Goal: Check status: Check status

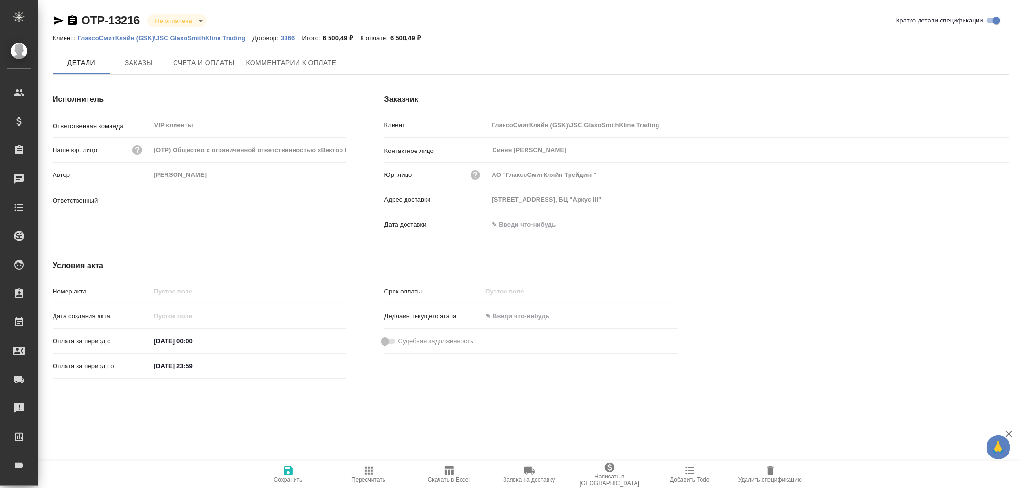
type input "[PERSON_NAME]"
click at [145, 61] on span "Заказы" at bounding box center [139, 63] width 46 height 12
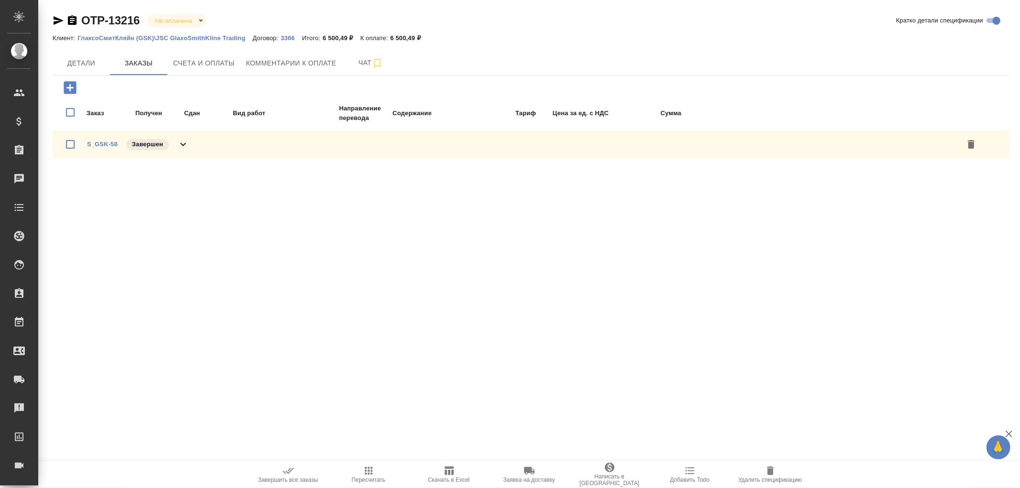
click at [186, 143] on icon at bounding box center [182, 144] width 11 height 11
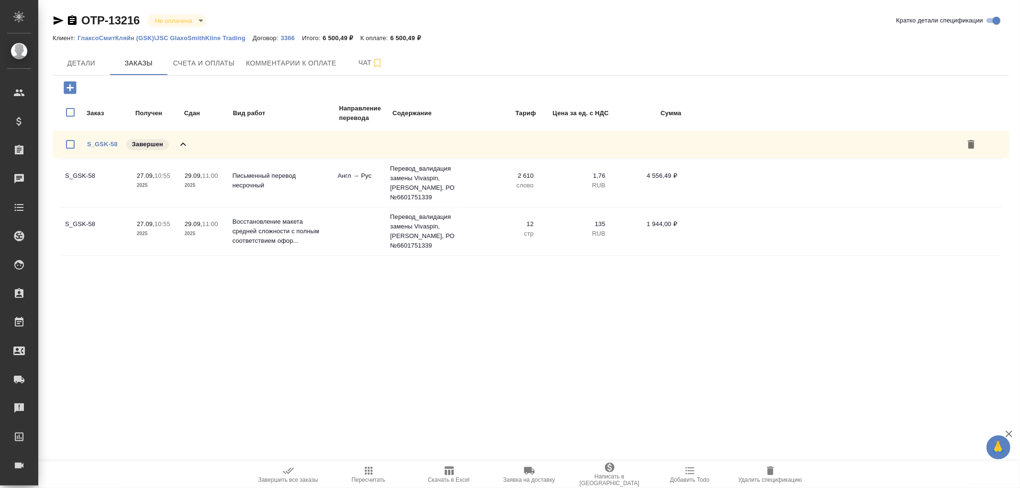
click at [186, 142] on icon at bounding box center [182, 144] width 11 height 11
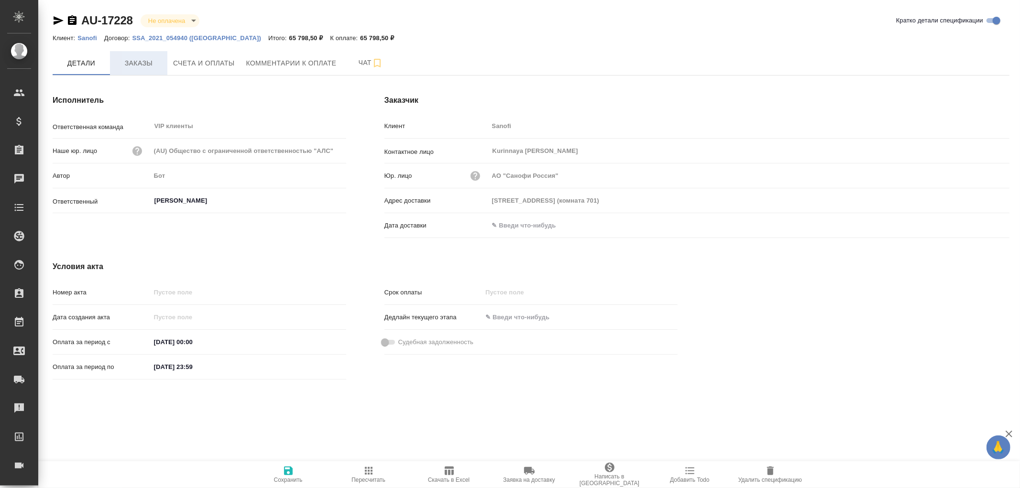
click at [136, 66] on span "Заказы" at bounding box center [139, 63] width 46 height 12
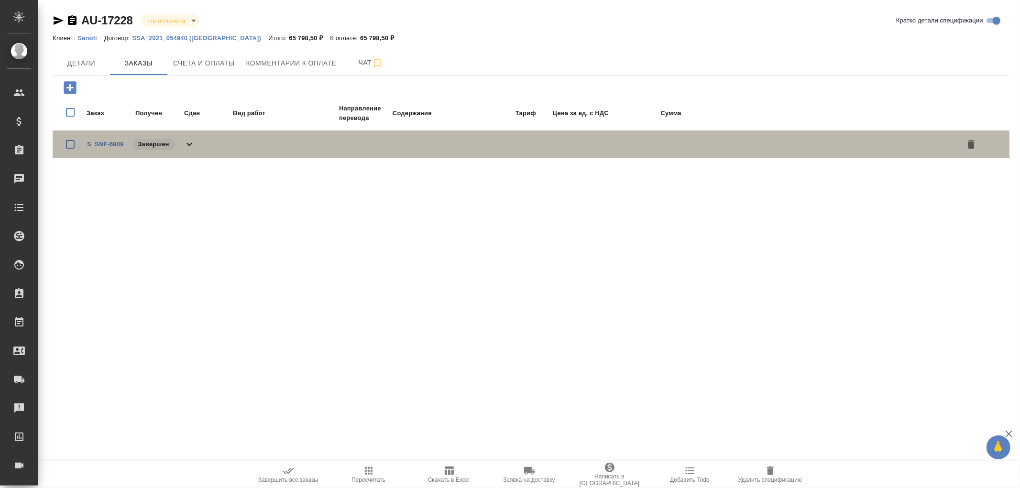
click at [187, 143] on icon at bounding box center [189, 144] width 6 height 3
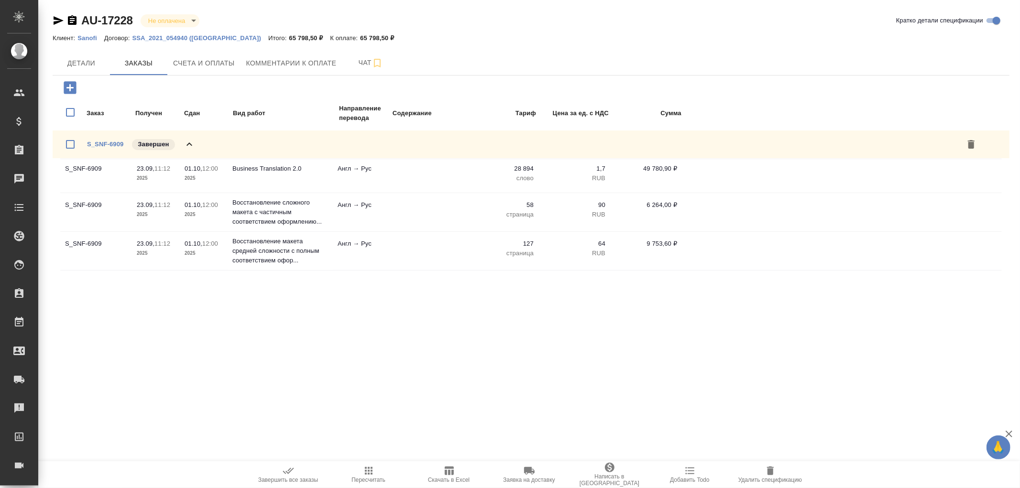
click at [187, 141] on icon at bounding box center [189, 144] width 11 height 11
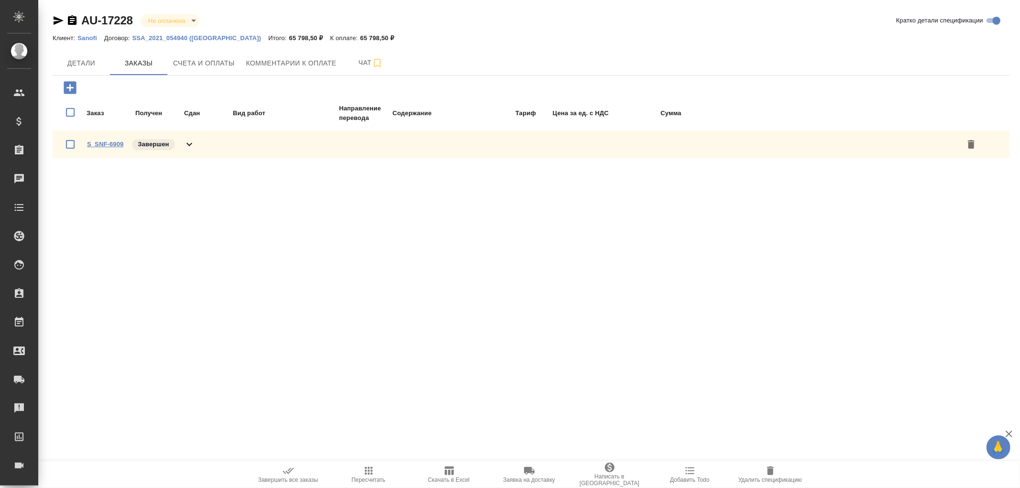
click at [104, 142] on link "S_SNF-6909" at bounding box center [105, 144] width 36 height 7
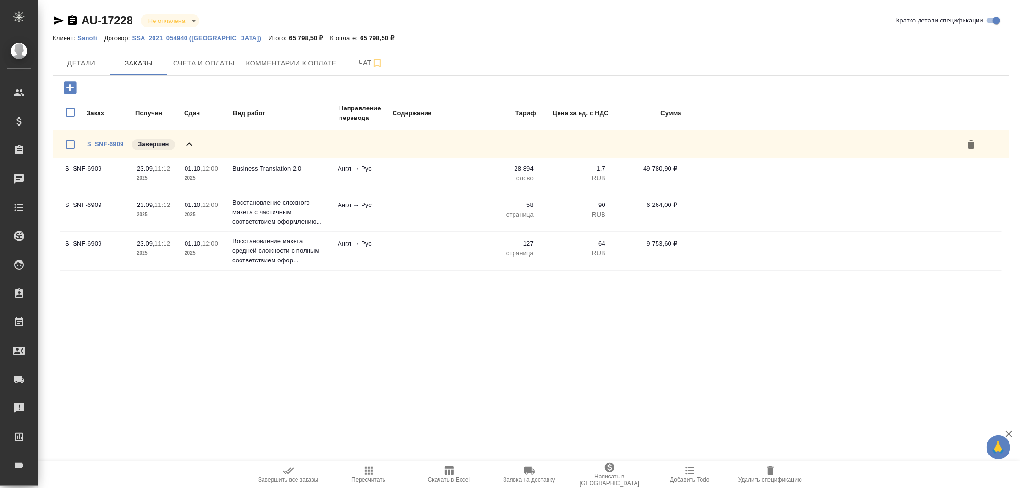
click at [57, 17] on icon "button" at bounding box center [58, 20] width 11 height 11
click at [203, 66] on span "Счета и оплаты" at bounding box center [204, 63] width 62 height 12
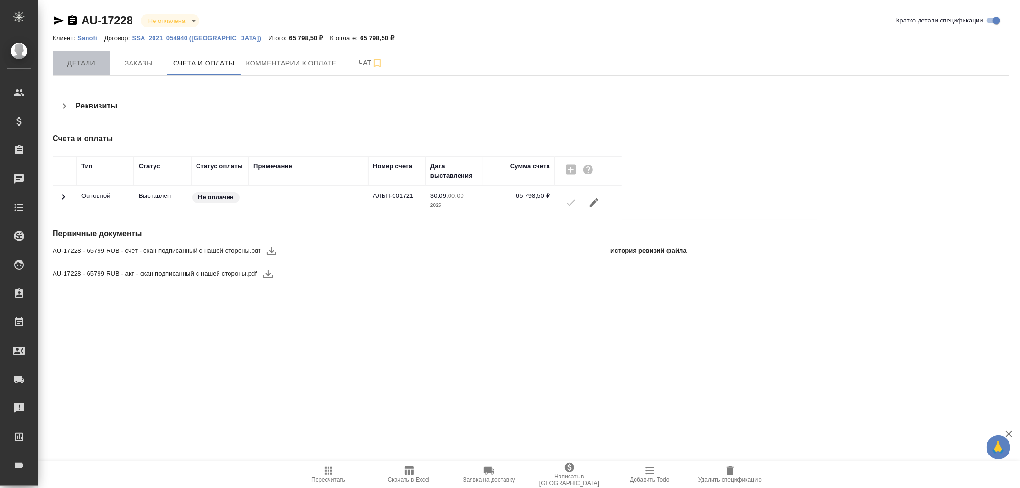
click at [72, 66] on span "Детали" at bounding box center [81, 63] width 46 height 12
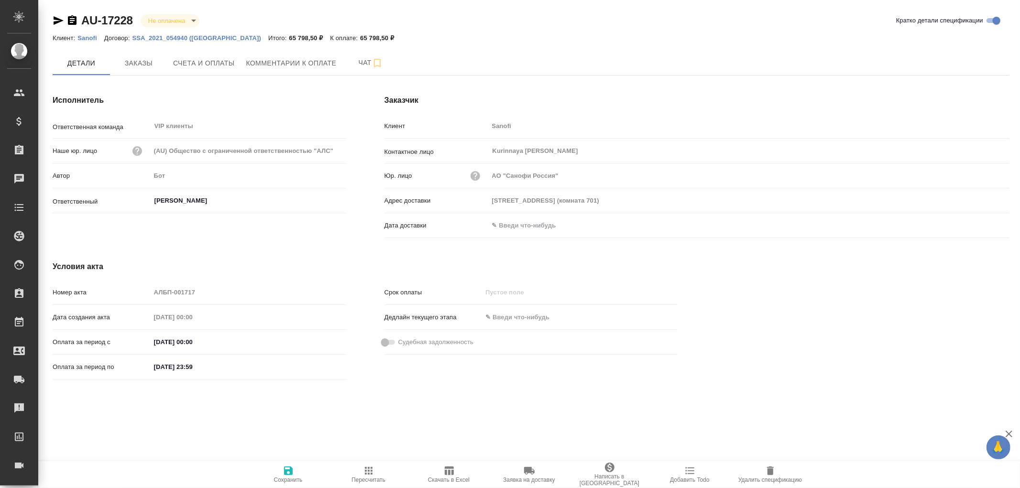
click at [523, 222] on input "text" at bounding box center [531, 225] width 84 height 14
click at [979, 226] on icon "button" at bounding box center [981, 224] width 11 height 11
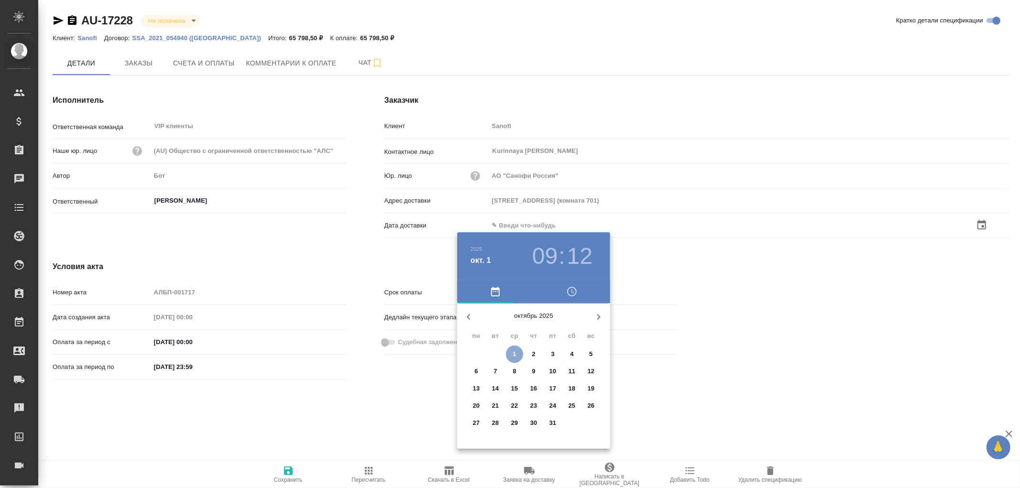
click at [513, 353] on p "1" at bounding box center [514, 355] width 3 height 10
type input "01.10.2025 09:12"
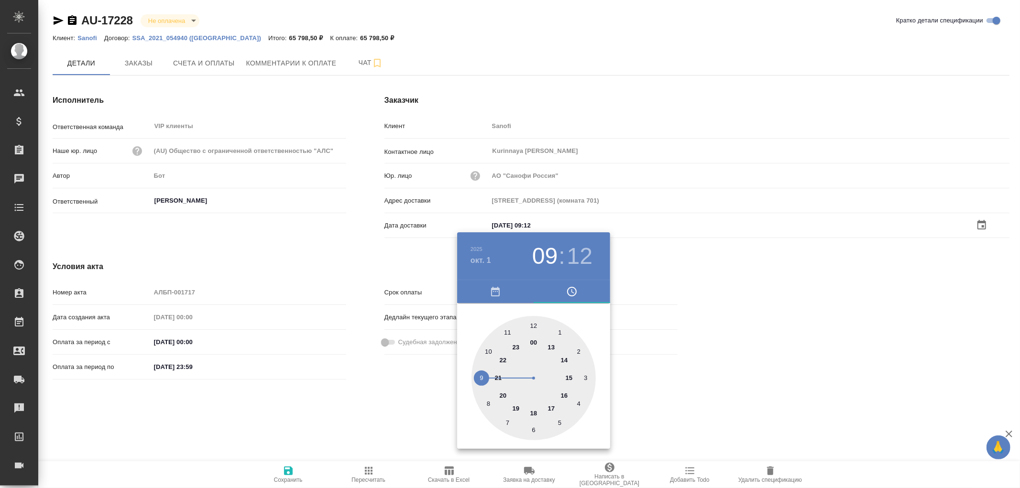
click at [293, 470] on div at bounding box center [510, 244] width 1020 height 488
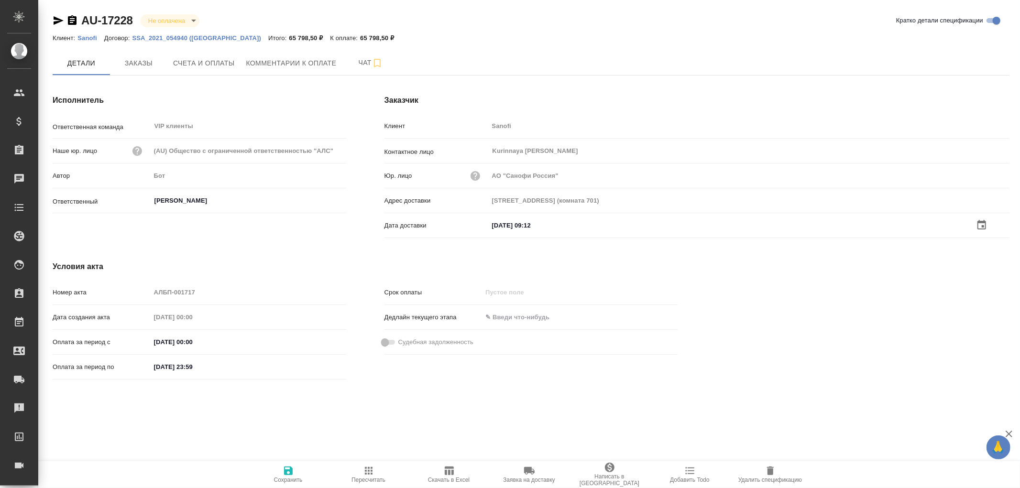
click at [290, 471] on icon "button" at bounding box center [288, 471] width 9 height 9
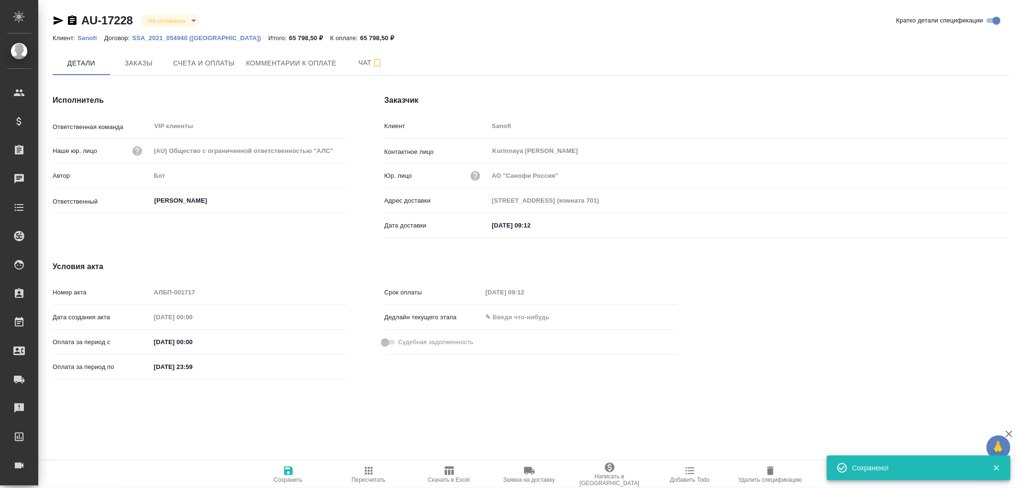
click at [290, 471] on icon "button" at bounding box center [288, 471] width 9 height 9
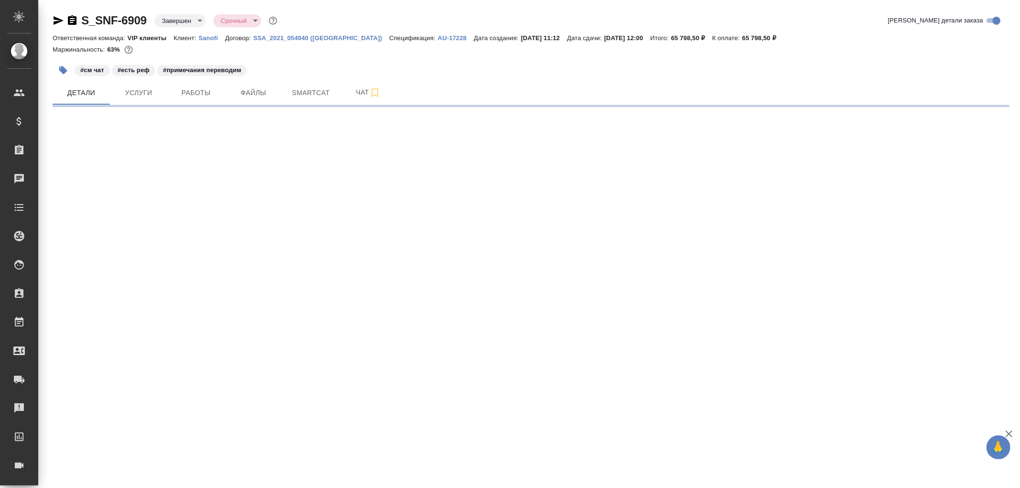
select select "RU"
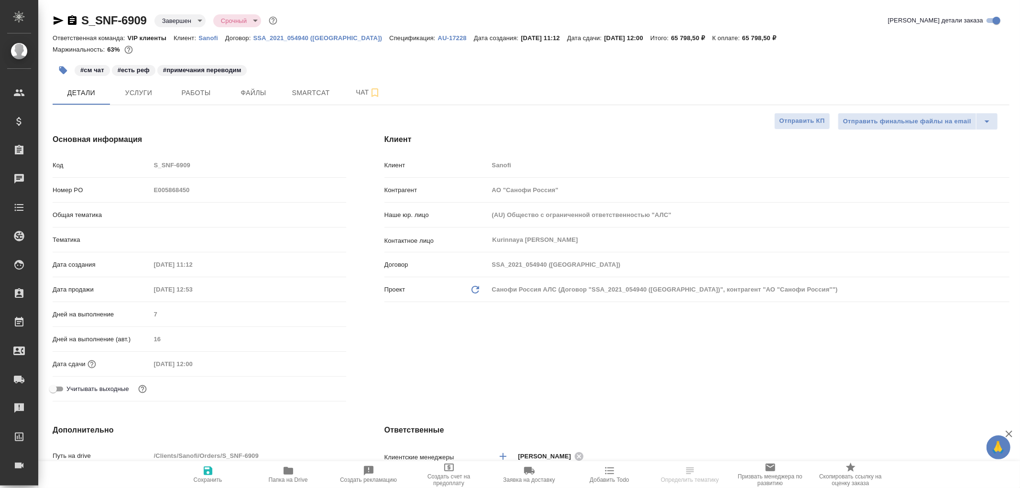
type textarea "x"
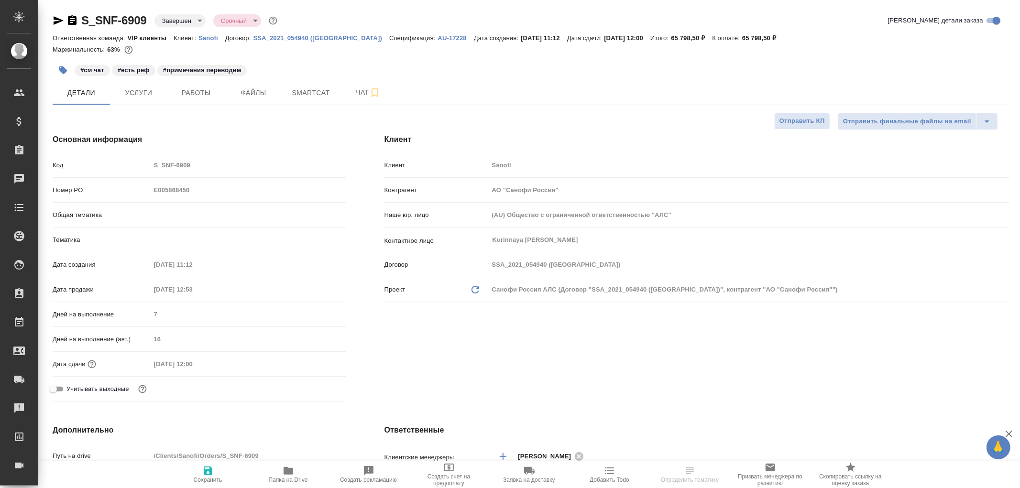
type textarea "x"
click at [361, 91] on span "Чат" at bounding box center [368, 93] width 46 height 12
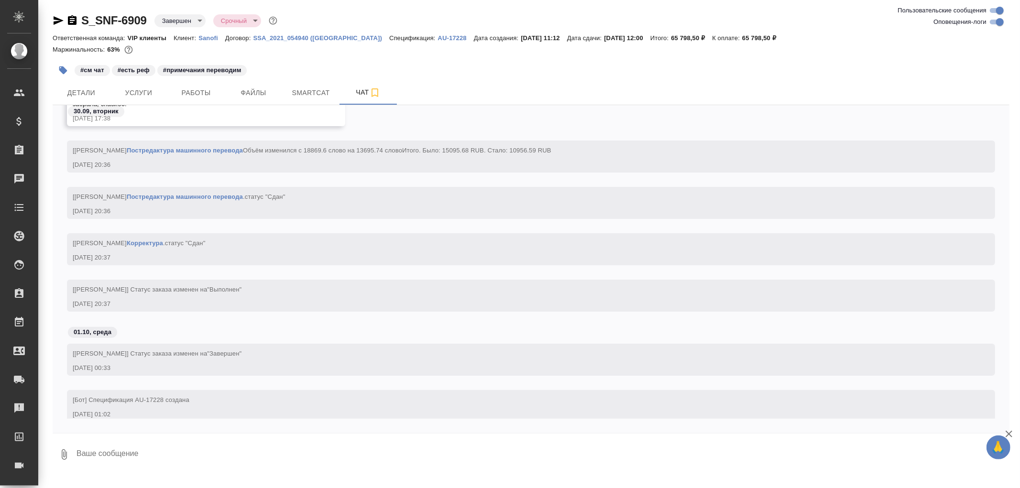
scroll to position [6775, 0]
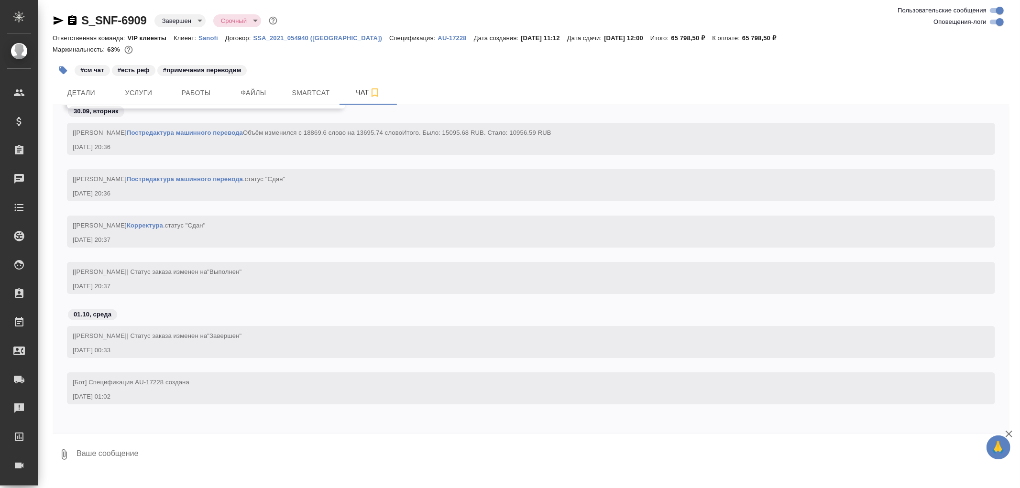
click at [55, 21] on icon "button" at bounding box center [59, 20] width 10 height 9
click at [56, 22] on icon "button" at bounding box center [59, 20] width 10 height 9
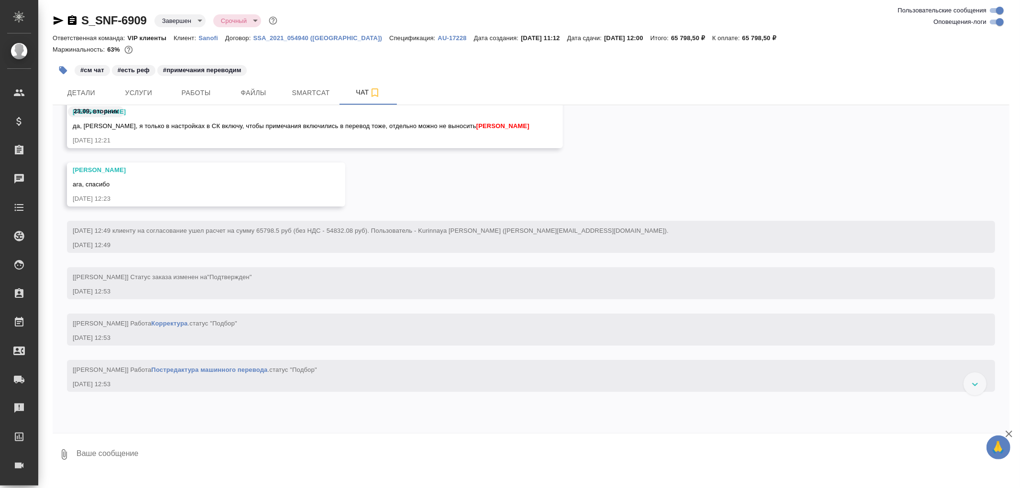
scroll to position [1887, 0]
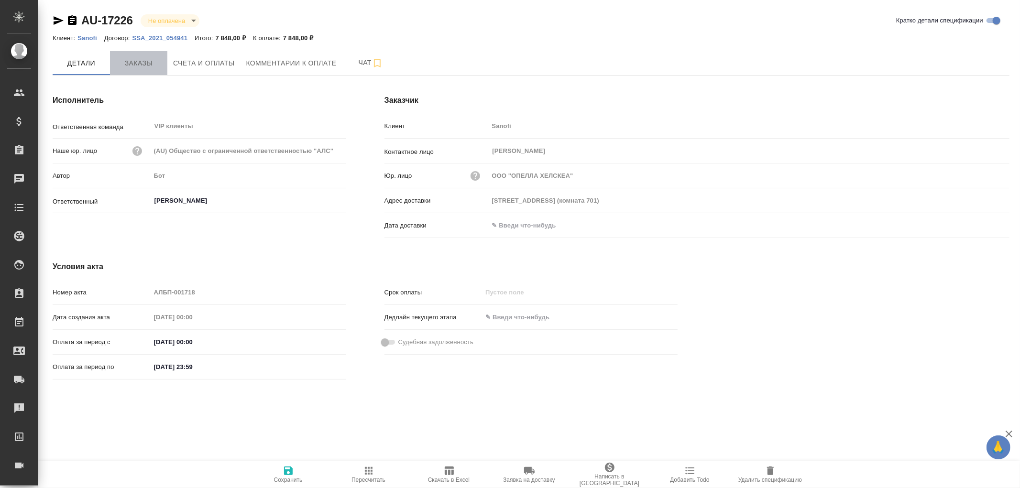
click at [142, 64] on span "Заказы" at bounding box center [139, 63] width 46 height 12
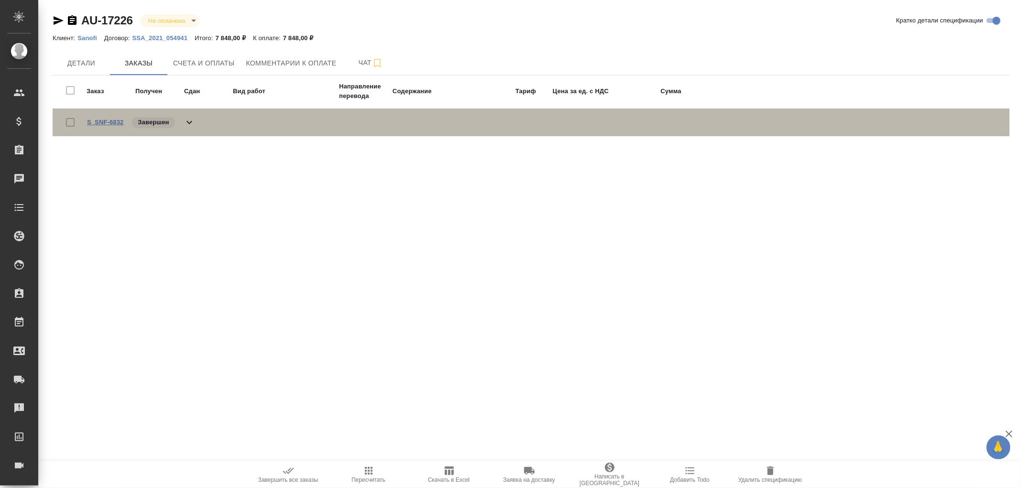
click at [113, 121] on link "S_SNF-6832" at bounding box center [105, 122] width 36 height 7
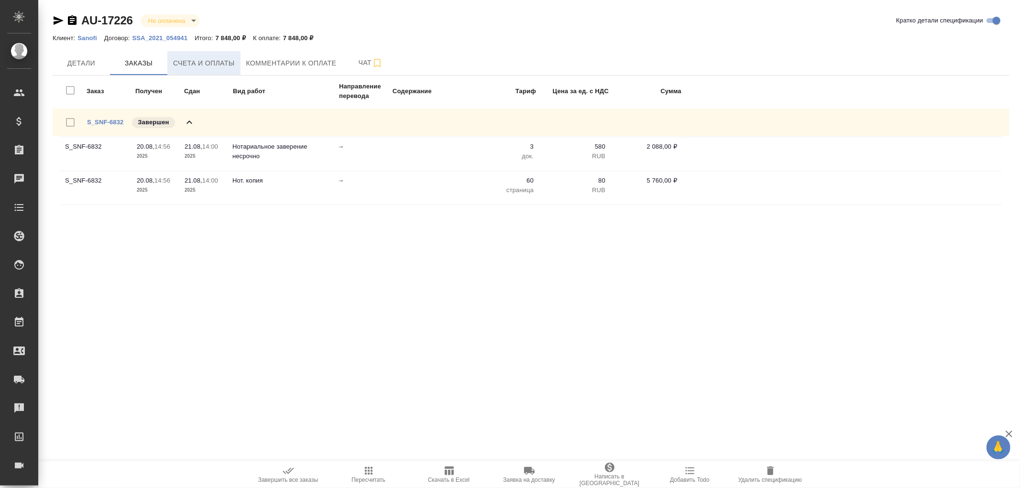
click at [198, 58] on span "Счета и оплаты" at bounding box center [204, 63] width 62 height 12
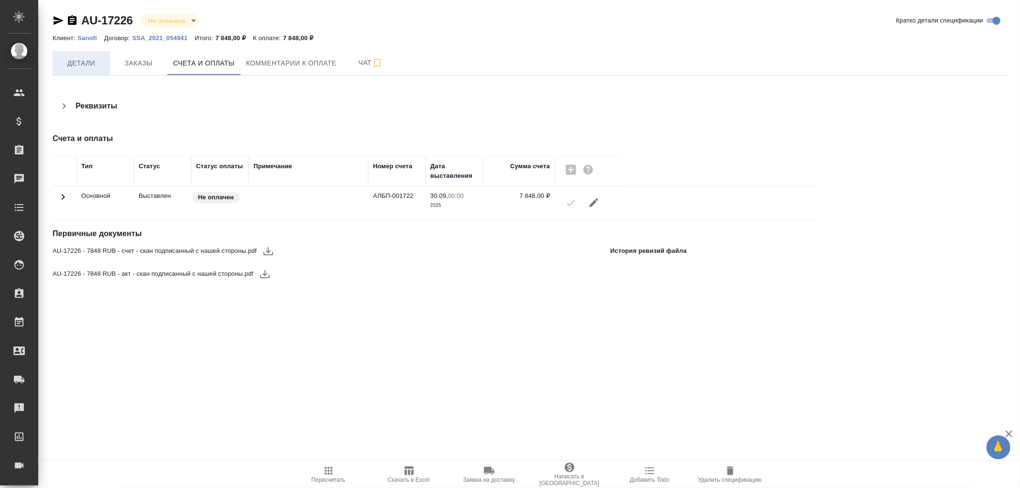
click at [88, 60] on span "Детали" at bounding box center [81, 63] width 46 height 12
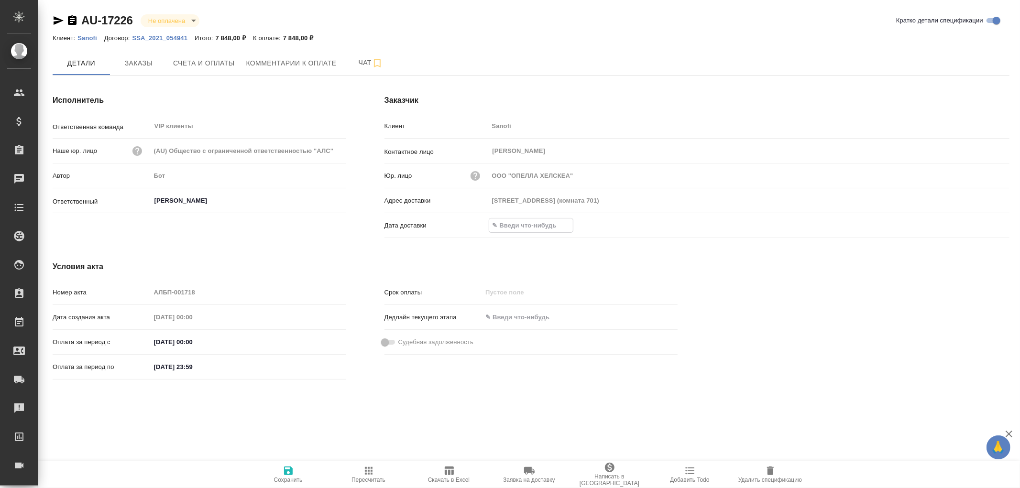
click at [517, 218] on input "text" at bounding box center [531, 225] width 84 height 14
click at [983, 225] on icon "button" at bounding box center [981, 224] width 9 height 10
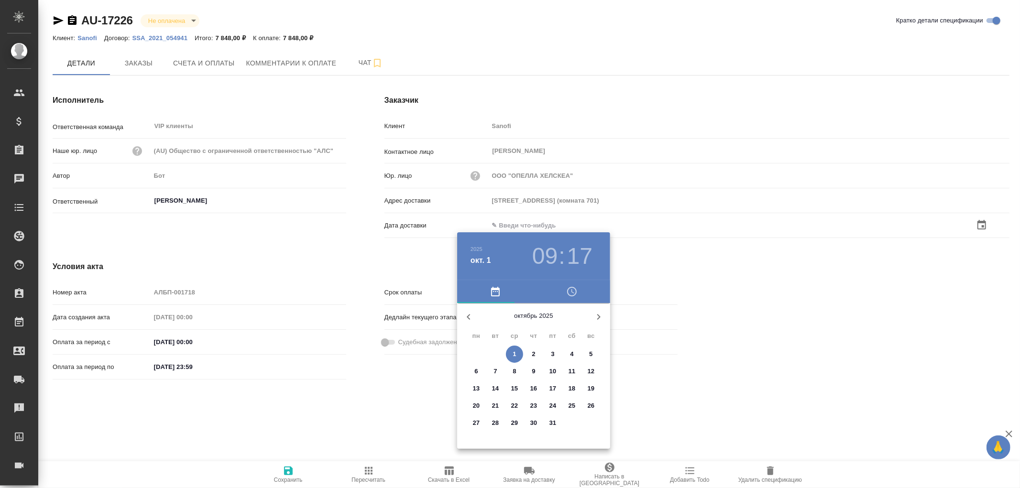
click at [514, 346] on button "1" at bounding box center [514, 354] width 17 height 17
type input "01.10.2025 09:17"
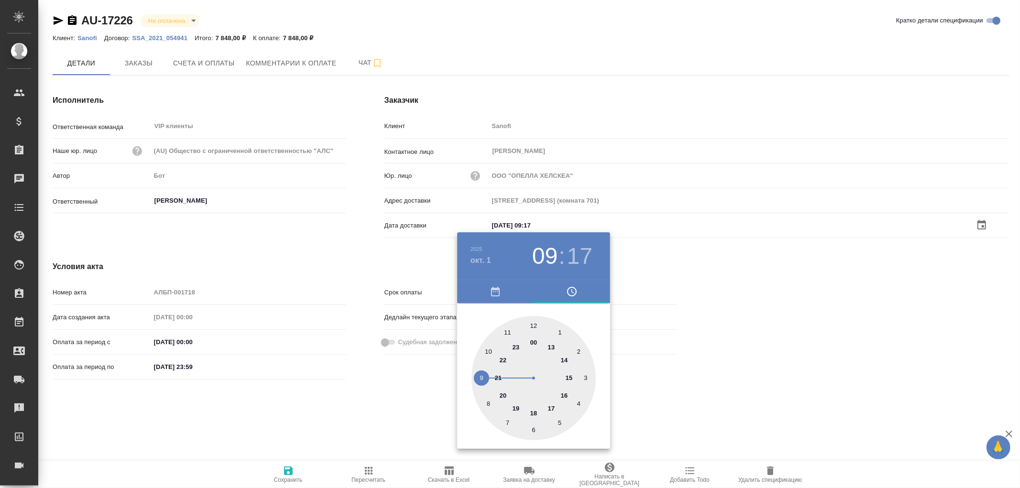
click at [285, 474] on div at bounding box center [510, 244] width 1020 height 488
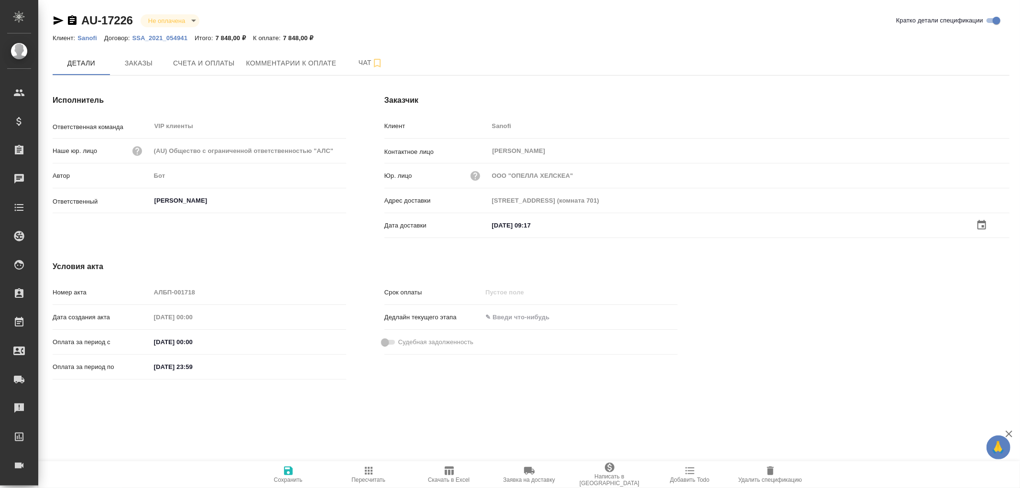
click at [289, 470] on icon "button" at bounding box center [288, 470] width 11 height 11
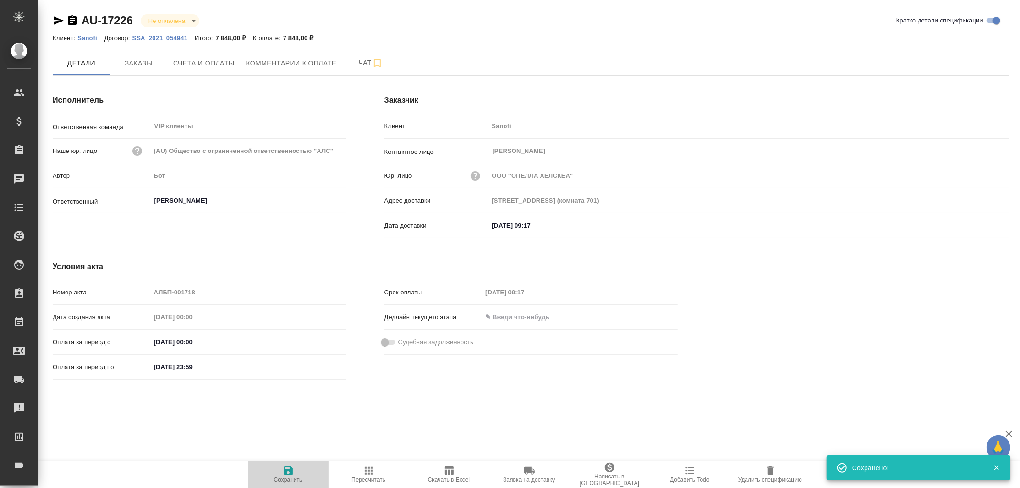
click at [289, 470] on icon "button" at bounding box center [288, 470] width 11 height 11
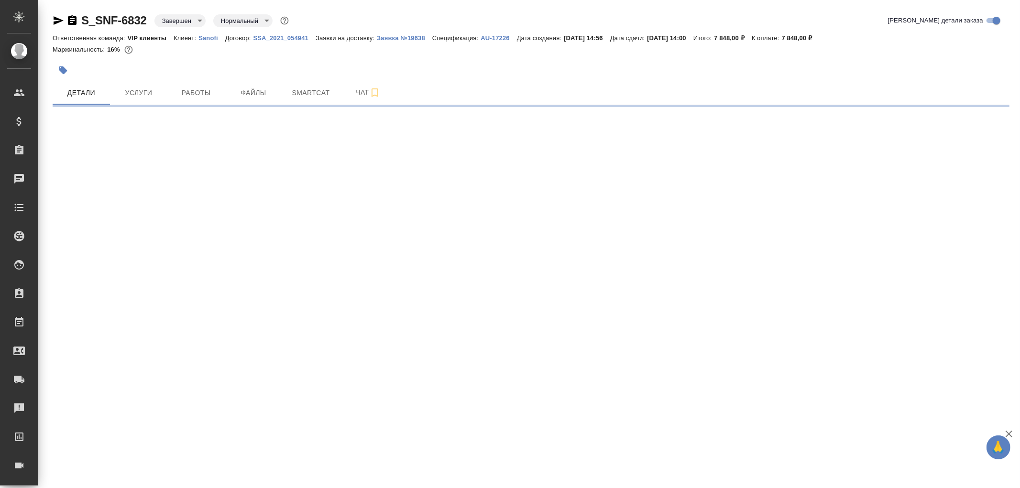
select select "RU"
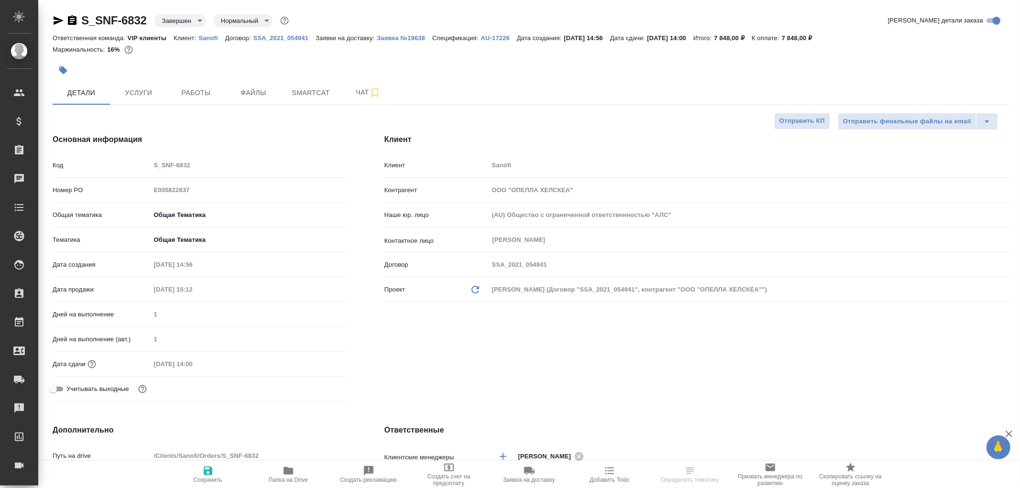
type textarea "x"
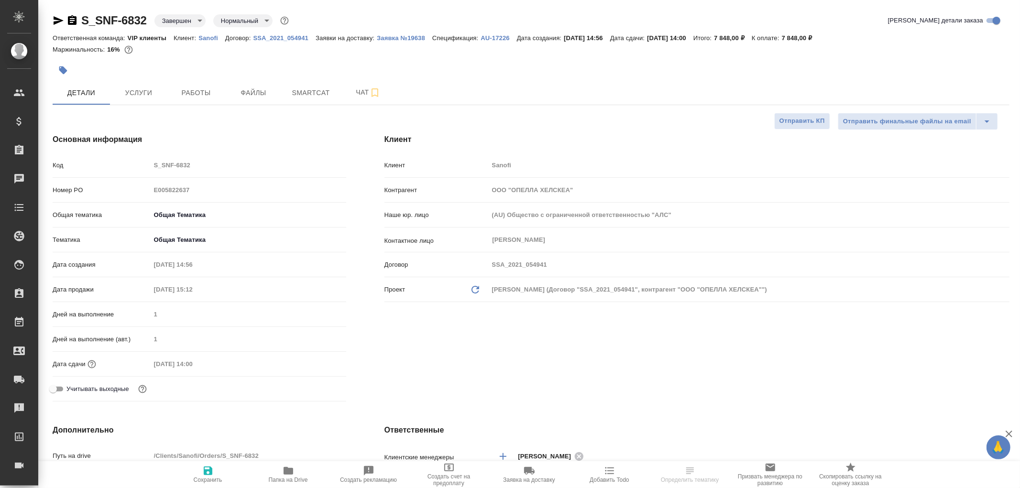
type textarea "x"
click at [364, 91] on span "Чат" at bounding box center [368, 93] width 46 height 12
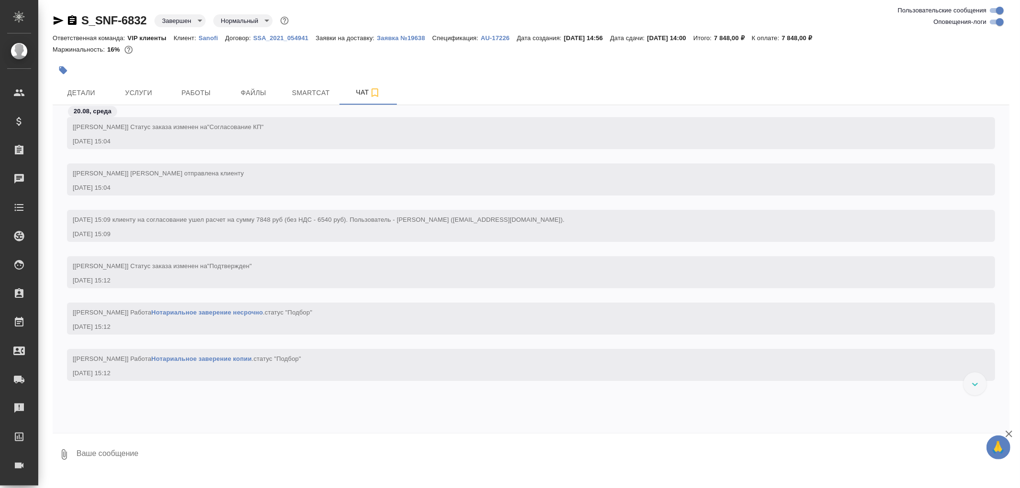
scroll to position [478, 0]
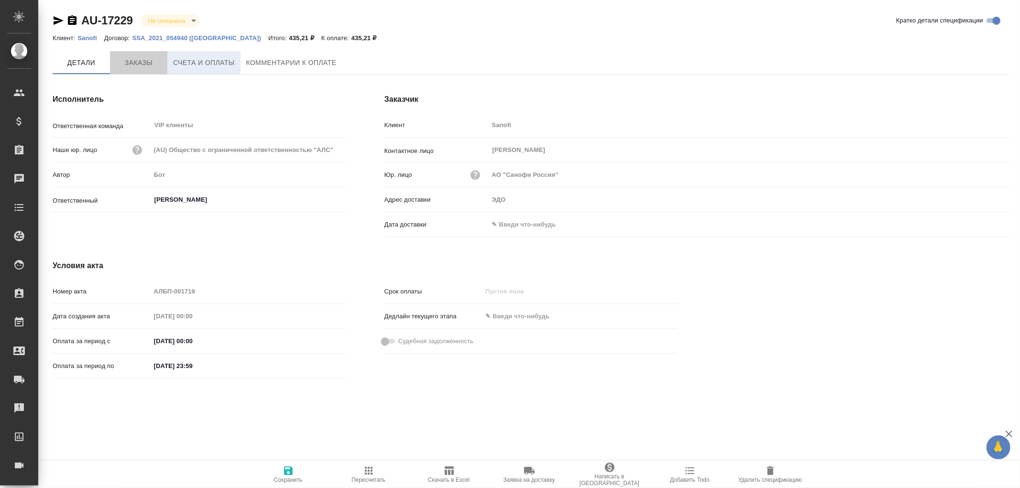
drag, startPoint x: 128, startPoint y: 60, endPoint x: 202, endPoint y: 69, distance: 74.7
click at [131, 60] on span "Заказы" at bounding box center [139, 63] width 46 height 12
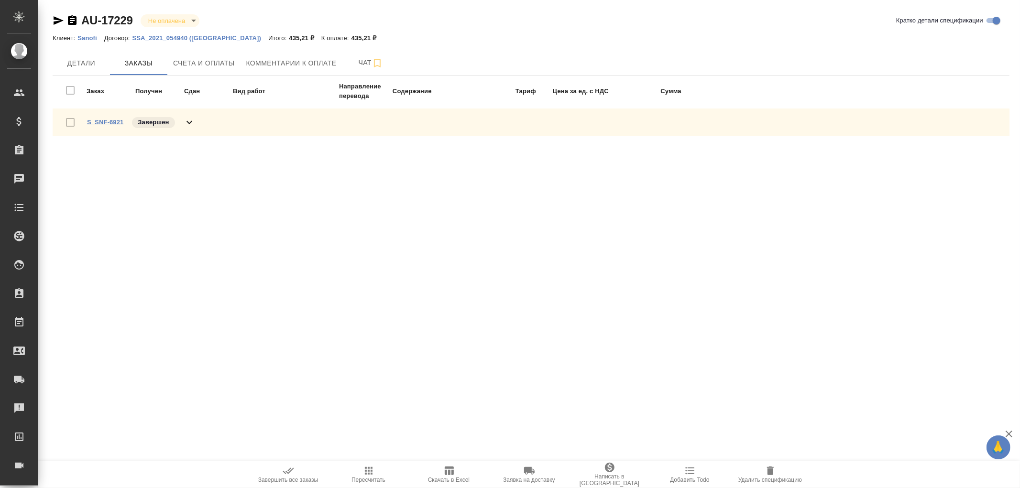
click at [96, 121] on link "S_SNF-6921" at bounding box center [105, 122] width 36 height 7
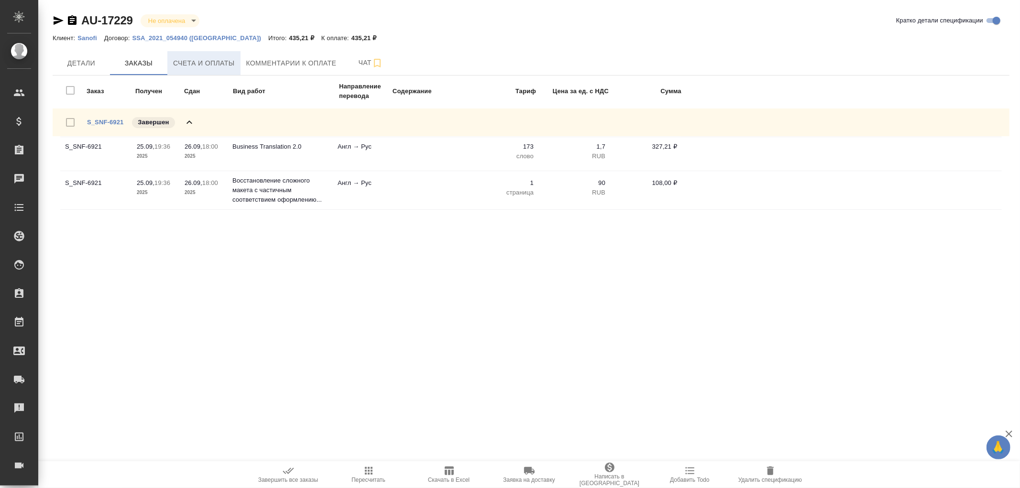
click at [205, 62] on span "Счета и оплаты" at bounding box center [204, 63] width 62 height 12
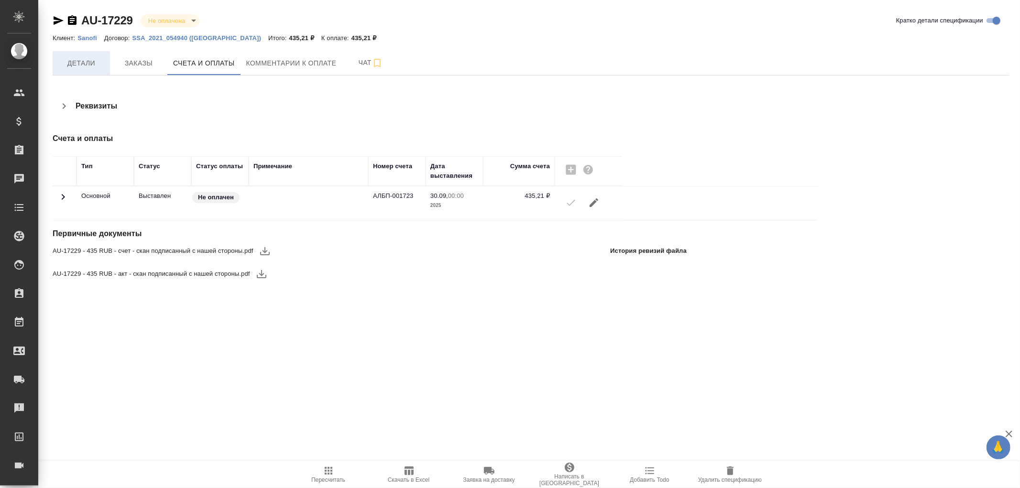
click at [84, 66] on span "Детали" at bounding box center [81, 63] width 46 height 12
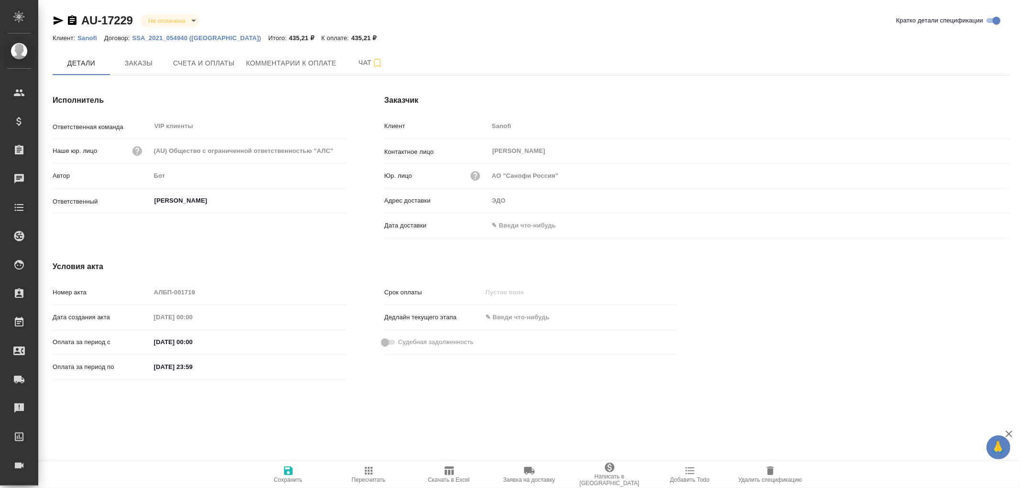
click at [518, 218] on input "text" at bounding box center [531, 225] width 84 height 14
click at [981, 225] on icon "button" at bounding box center [981, 224] width 11 height 11
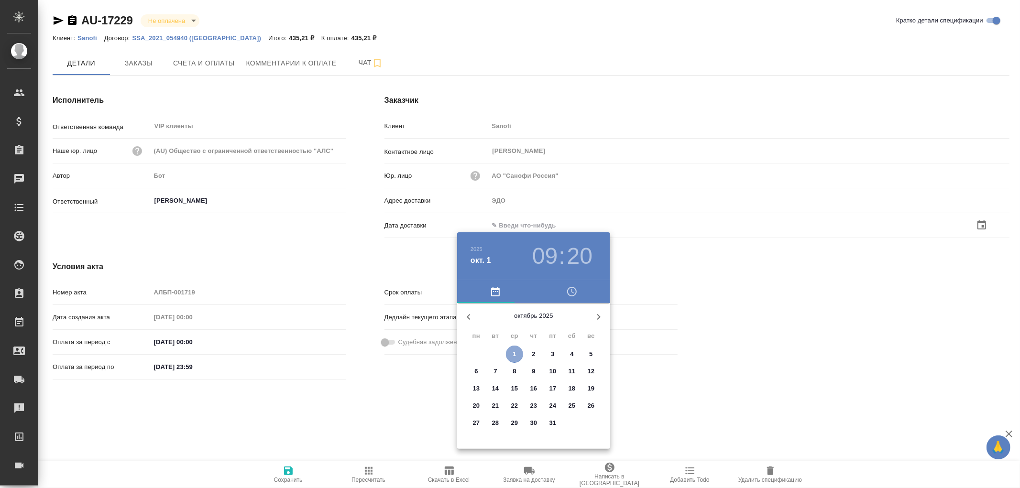
click at [510, 350] on span "1" at bounding box center [514, 355] width 17 height 10
type input "01.10.2025 09:20"
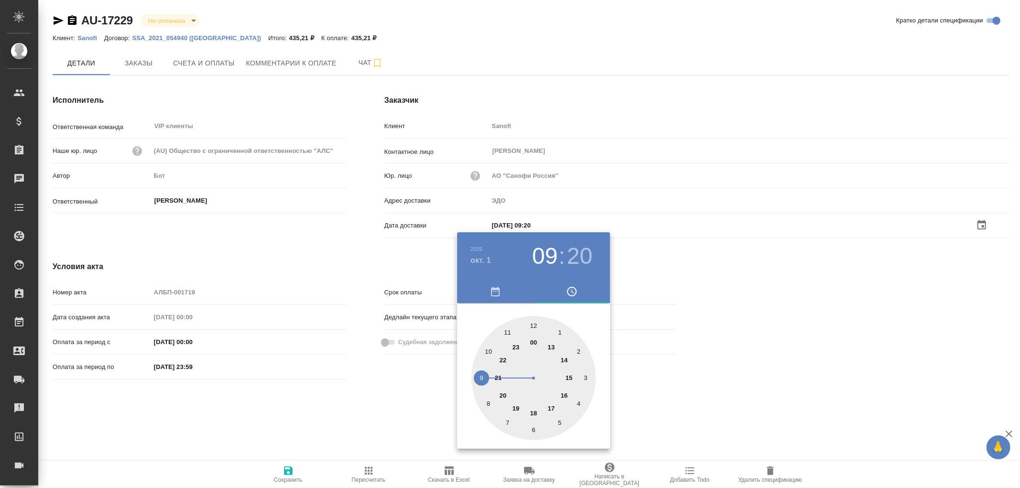
click at [287, 470] on div at bounding box center [510, 244] width 1020 height 488
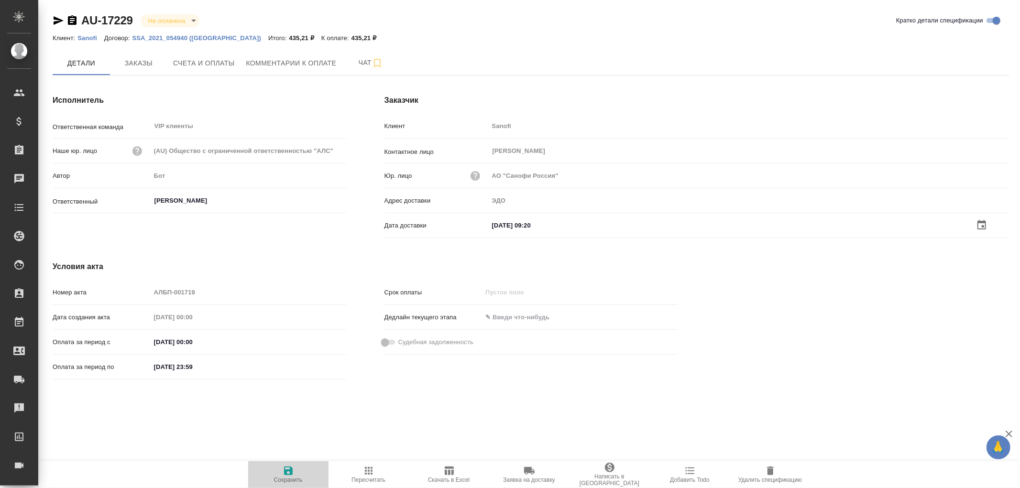
click at [287, 470] on icon "button" at bounding box center [288, 471] width 9 height 9
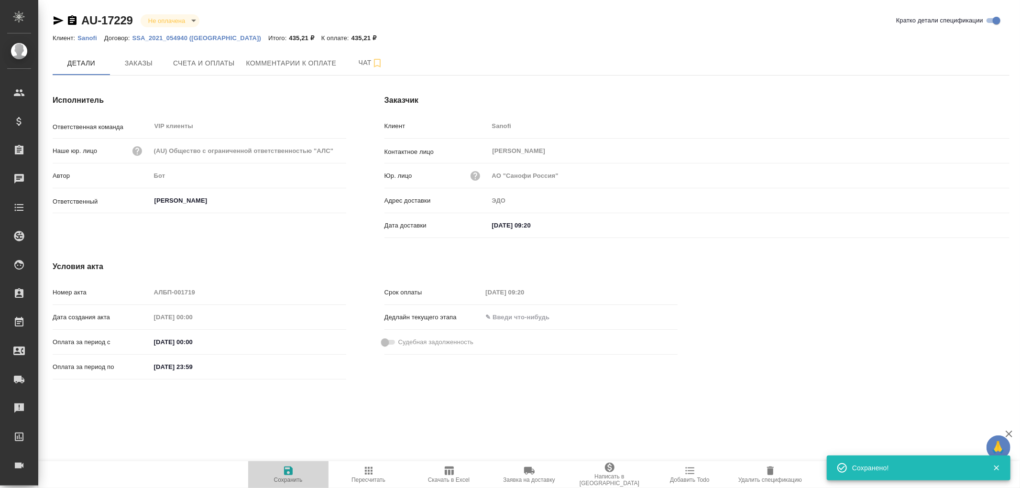
click at [287, 470] on icon "button" at bounding box center [288, 471] width 9 height 9
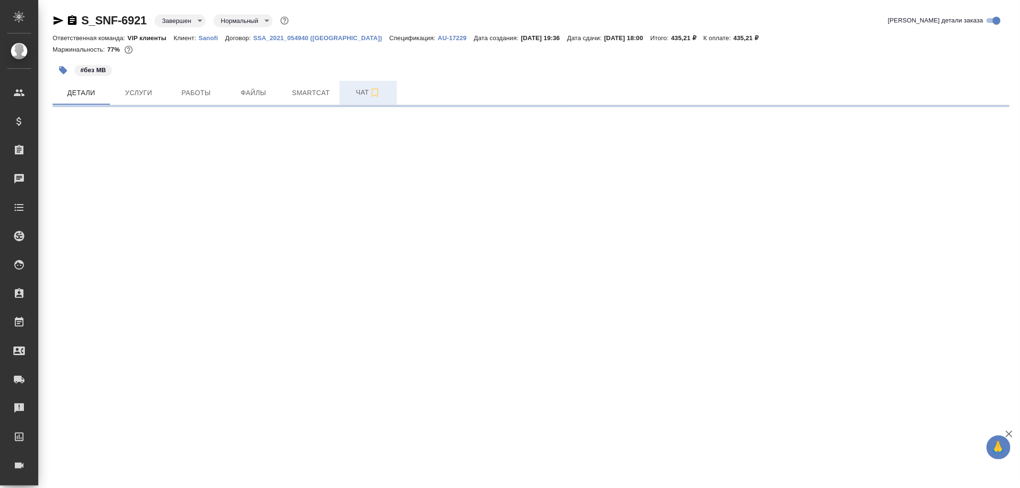
select select "RU"
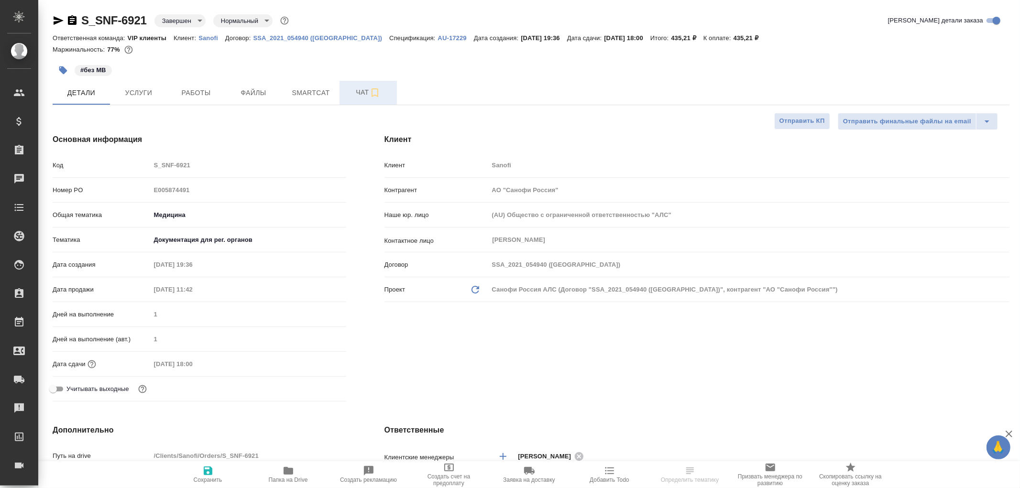
type textarea "x"
click at [362, 92] on span "Чат" at bounding box center [368, 93] width 46 height 12
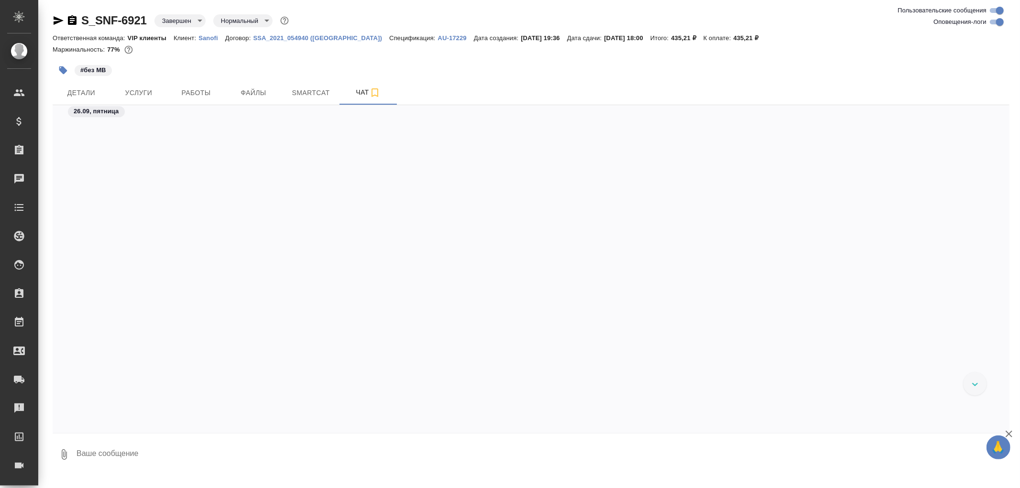
scroll to position [773, 0]
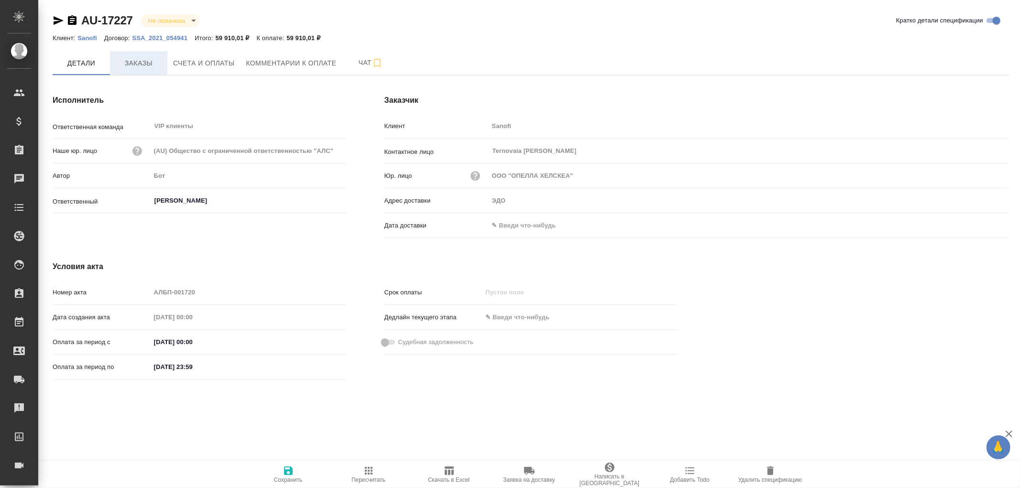
click at [154, 62] on span "Заказы" at bounding box center [139, 63] width 46 height 12
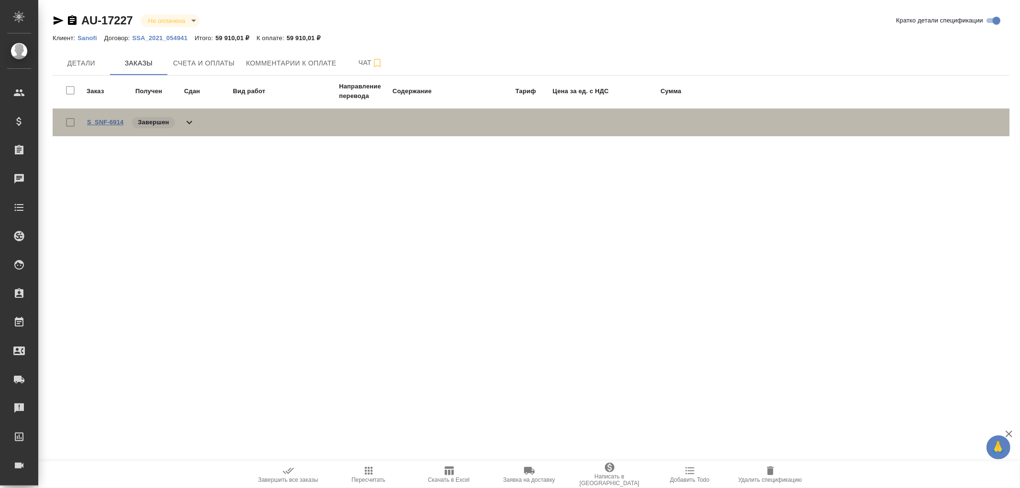
click at [94, 119] on link "S_SNF-6914" at bounding box center [105, 122] width 36 height 7
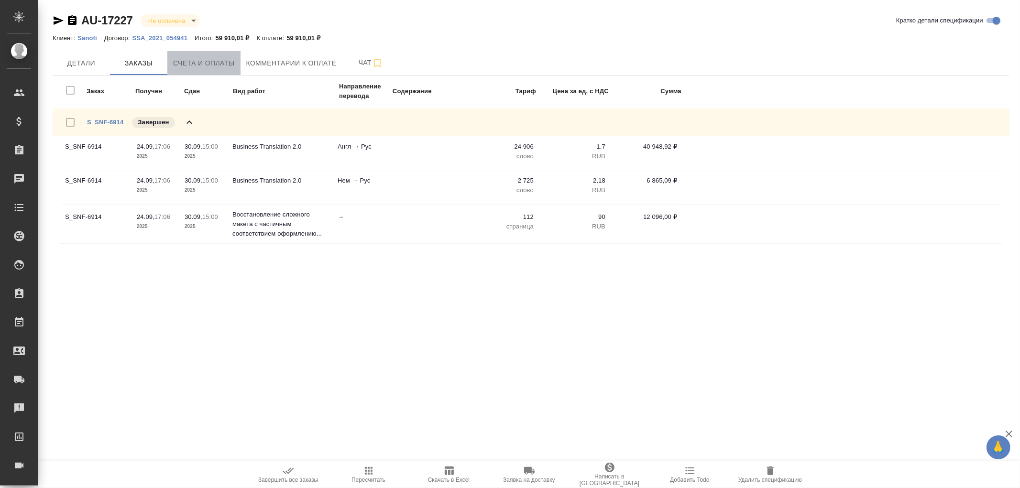
click at [196, 61] on span "Счета и оплаты" at bounding box center [204, 63] width 62 height 12
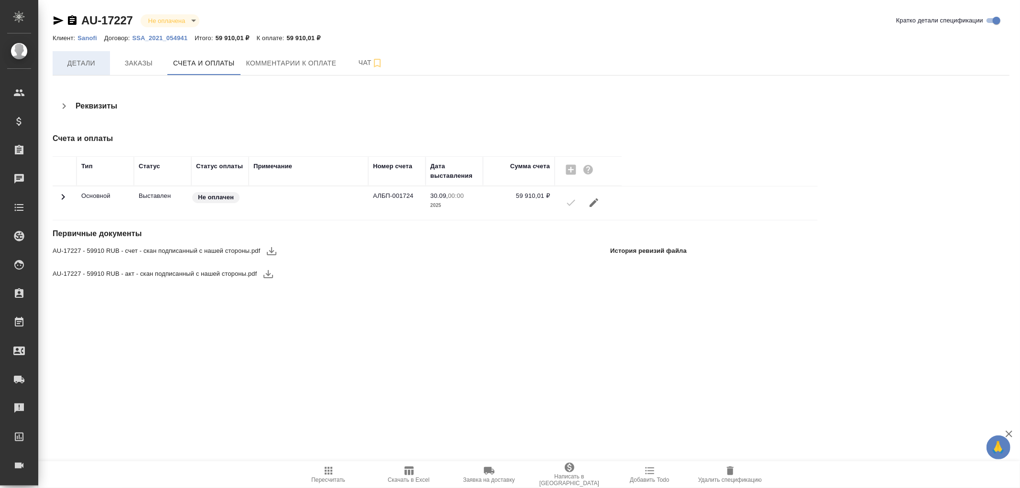
click at [79, 58] on span "Детали" at bounding box center [81, 63] width 46 height 12
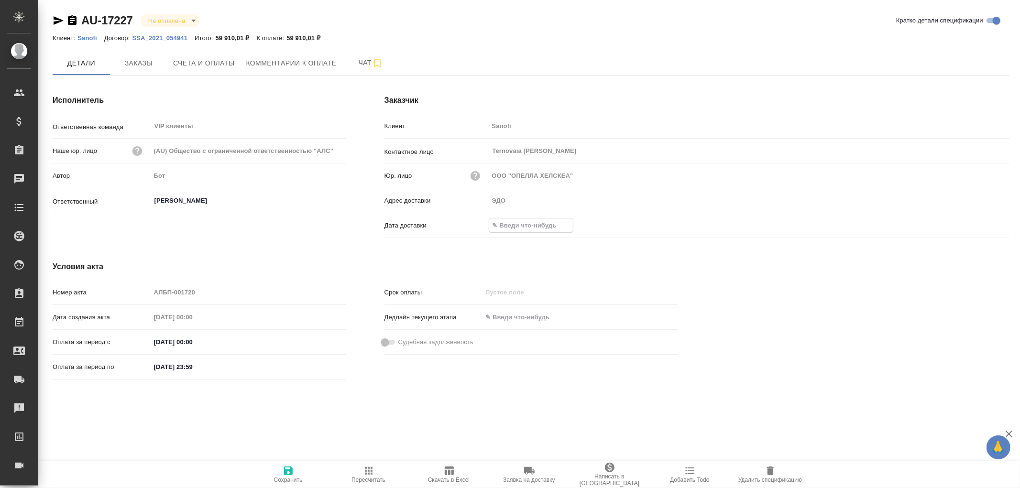
drag, startPoint x: 517, startPoint y: 225, endPoint x: 788, endPoint y: 219, distance: 271.2
click at [519, 225] on input "text" at bounding box center [531, 225] width 84 height 14
click at [981, 227] on icon "button" at bounding box center [981, 224] width 11 height 11
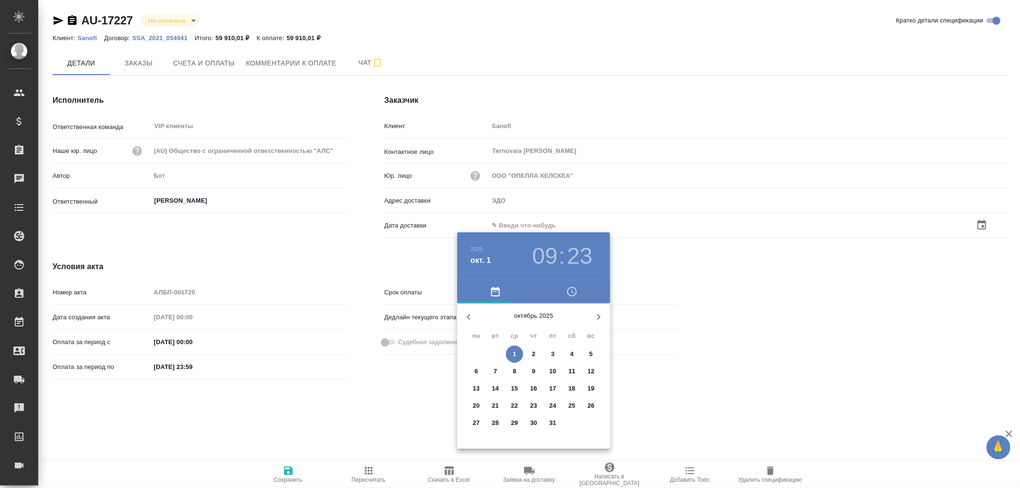
click at [515, 350] on p "1" at bounding box center [514, 355] width 3 height 10
type input "[DATE] 09:23"
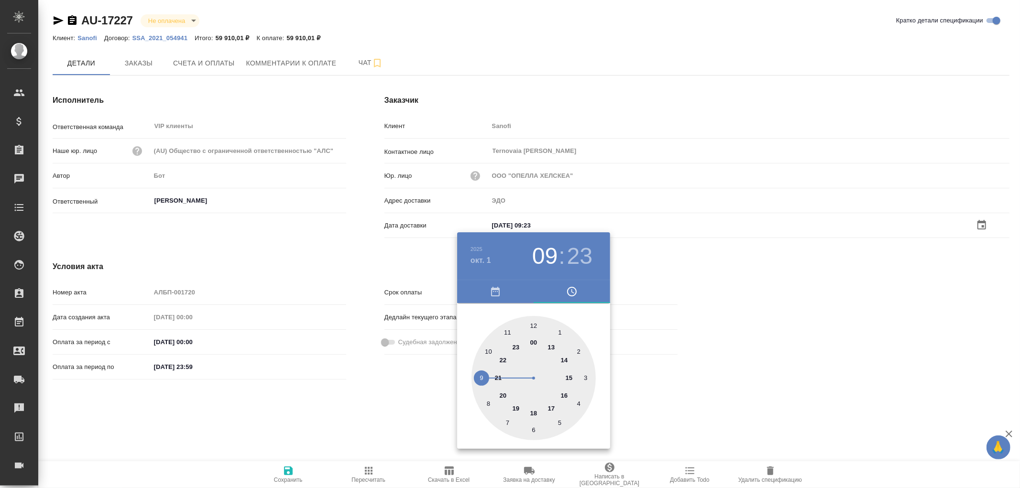
click at [286, 472] on div at bounding box center [510, 244] width 1020 height 488
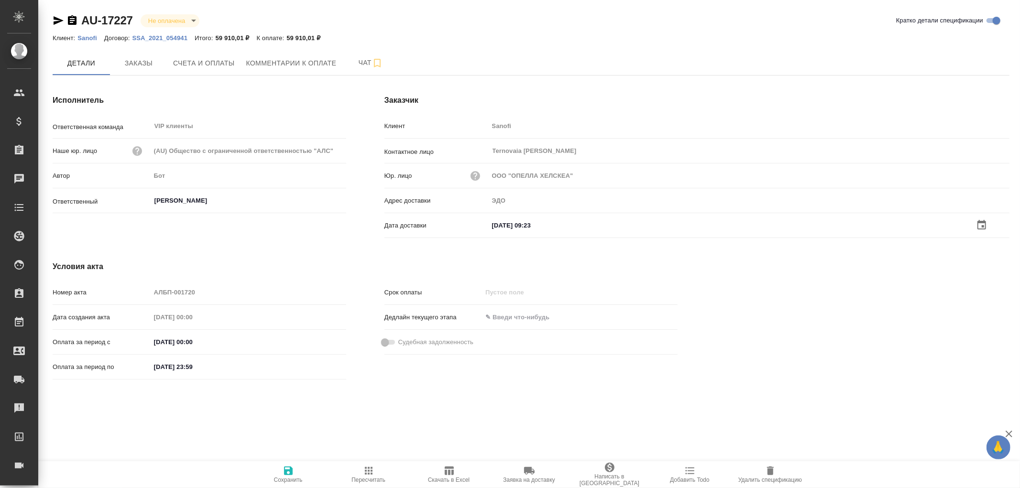
click at [288, 470] on icon "button" at bounding box center [288, 470] width 11 height 11
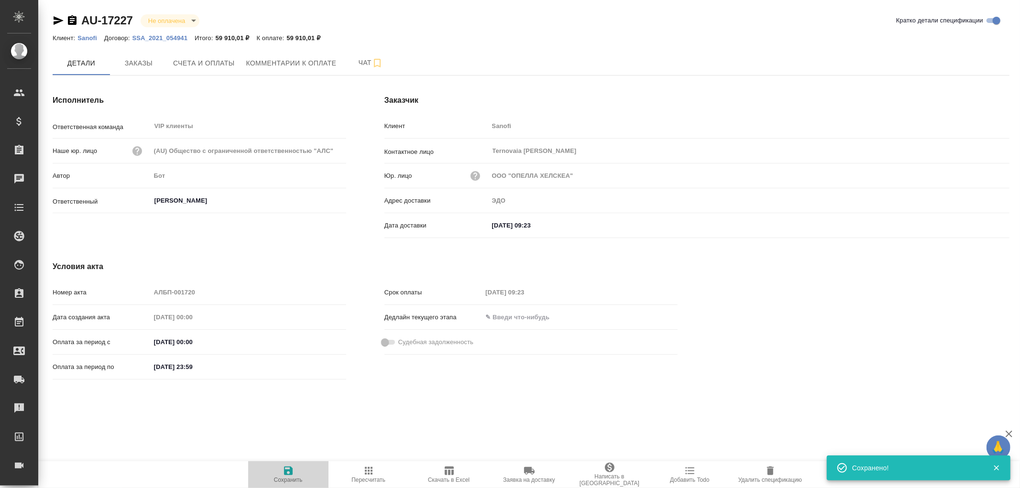
drag, startPoint x: 288, startPoint y: 470, endPoint x: 280, endPoint y: 362, distance: 107.8
click at [284, 448] on div ".cls-1 fill:#fff; AWATERA [PERSON_NAME]romanenko Клиенты Спецификации Заказы 0 …" at bounding box center [510, 244] width 1020 height 488
drag, startPoint x: 288, startPoint y: 471, endPoint x: 283, endPoint y: 376, distance: 94.8
click at [288, 470] on icon "button" at bounding box center [288, 471] width 9 height 9
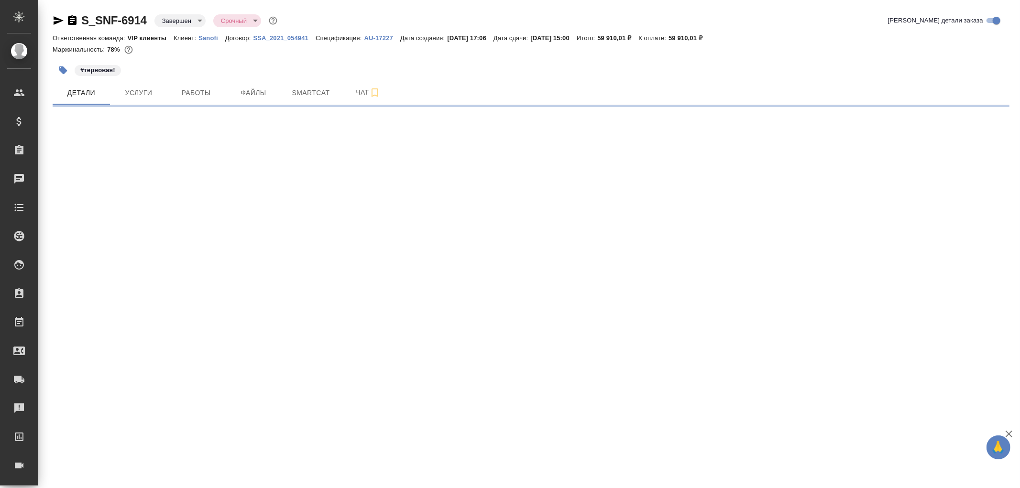
select select "RU"
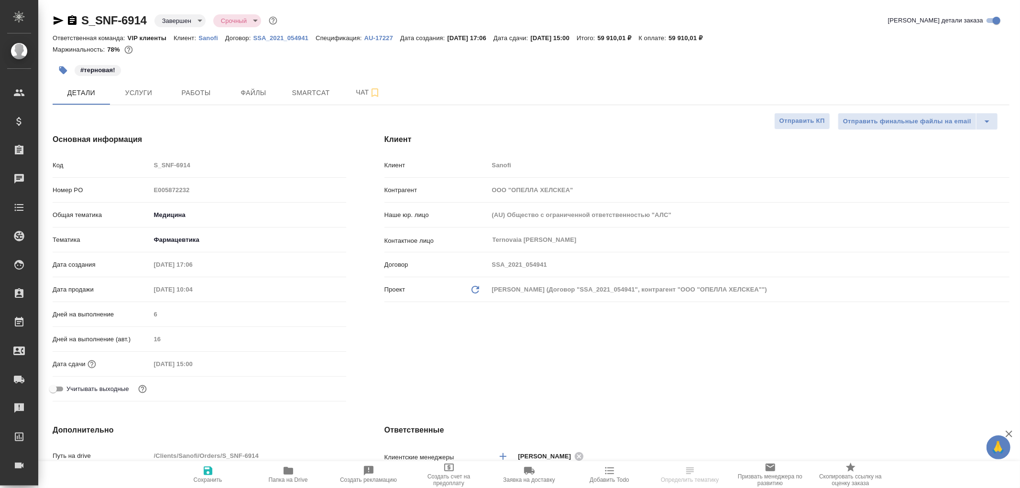
type textarea "x"
click at [362, 96] on span "Чат" at bounding box center [368, 93] width 46 height 12
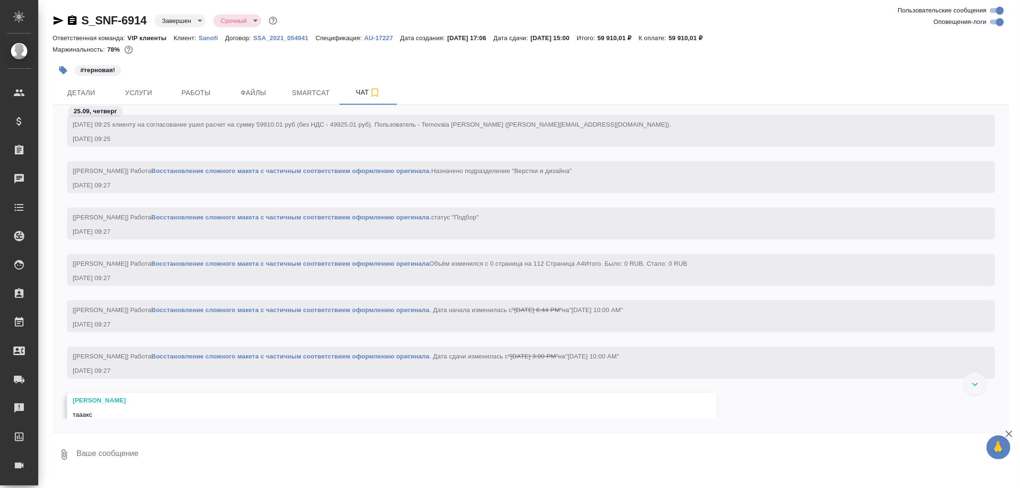
scroll to position [5963, 0]
